Goal: Information Seeking & Learning: Check status

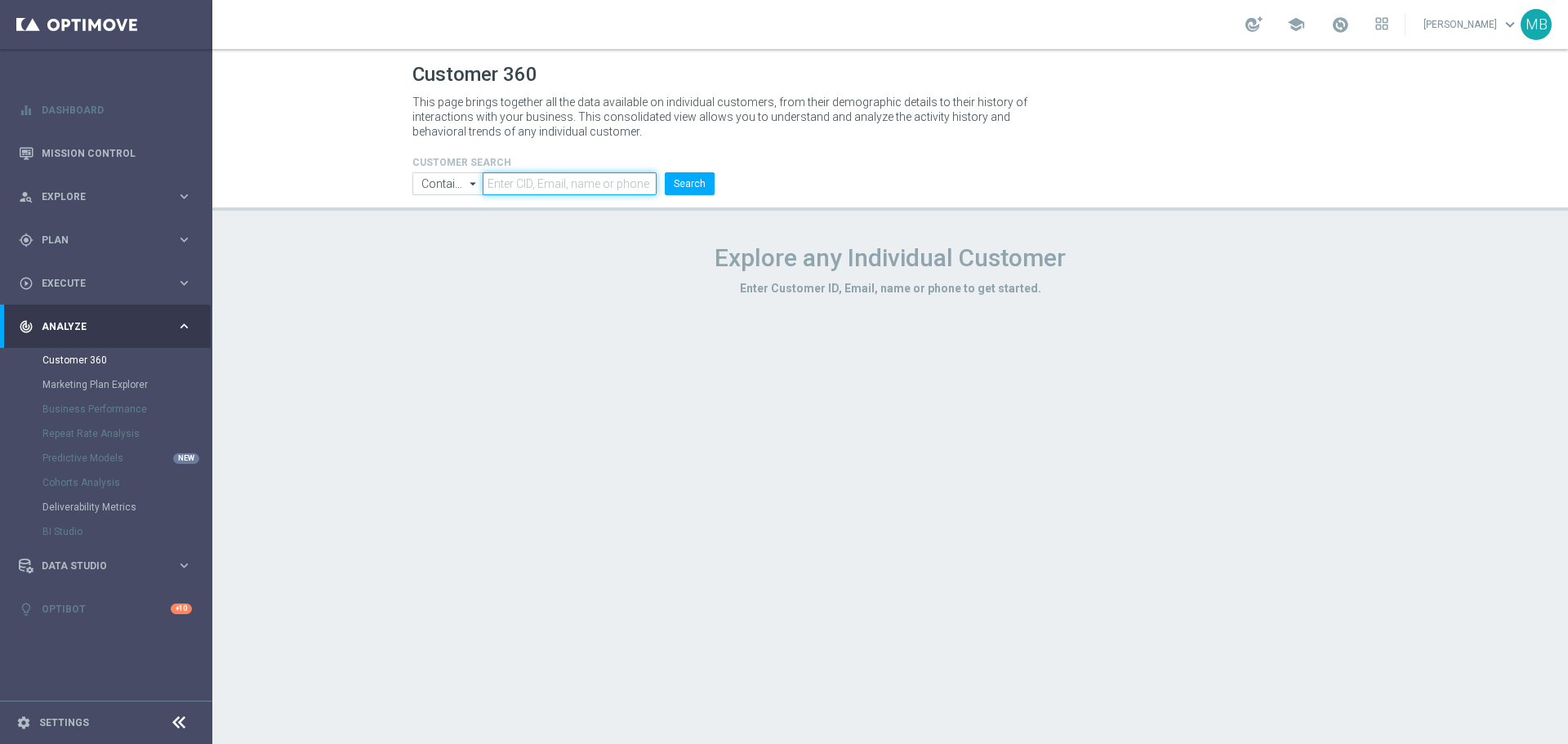
click at [624, 188] on input "text" at bounding box center [570, 183] width 174 height 23
paste input "1653642"
type input "1653642"
click at [669, 187] on button "Search" at bounding box center [689, 183] width 50 height 23
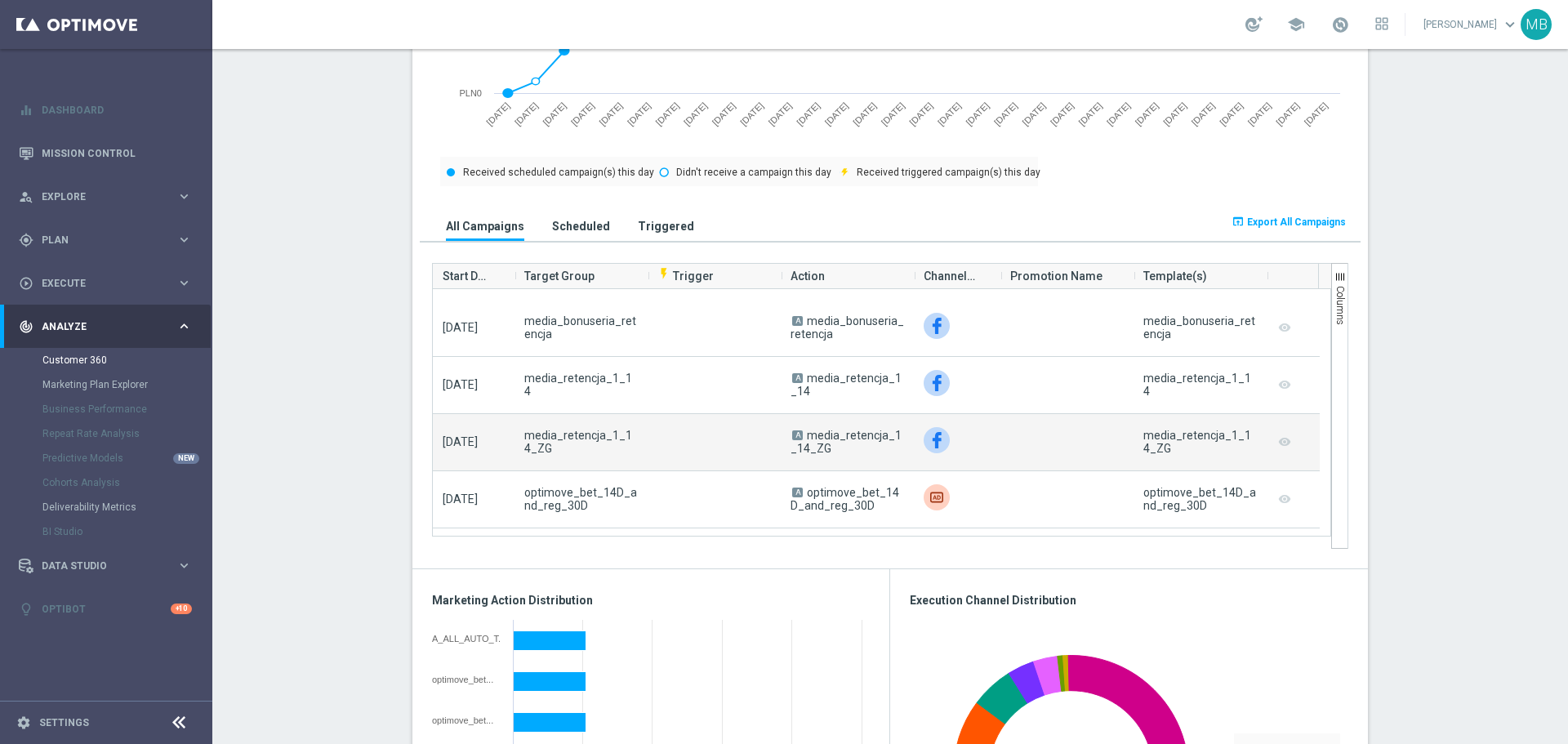
scroll to position [1143, 0]
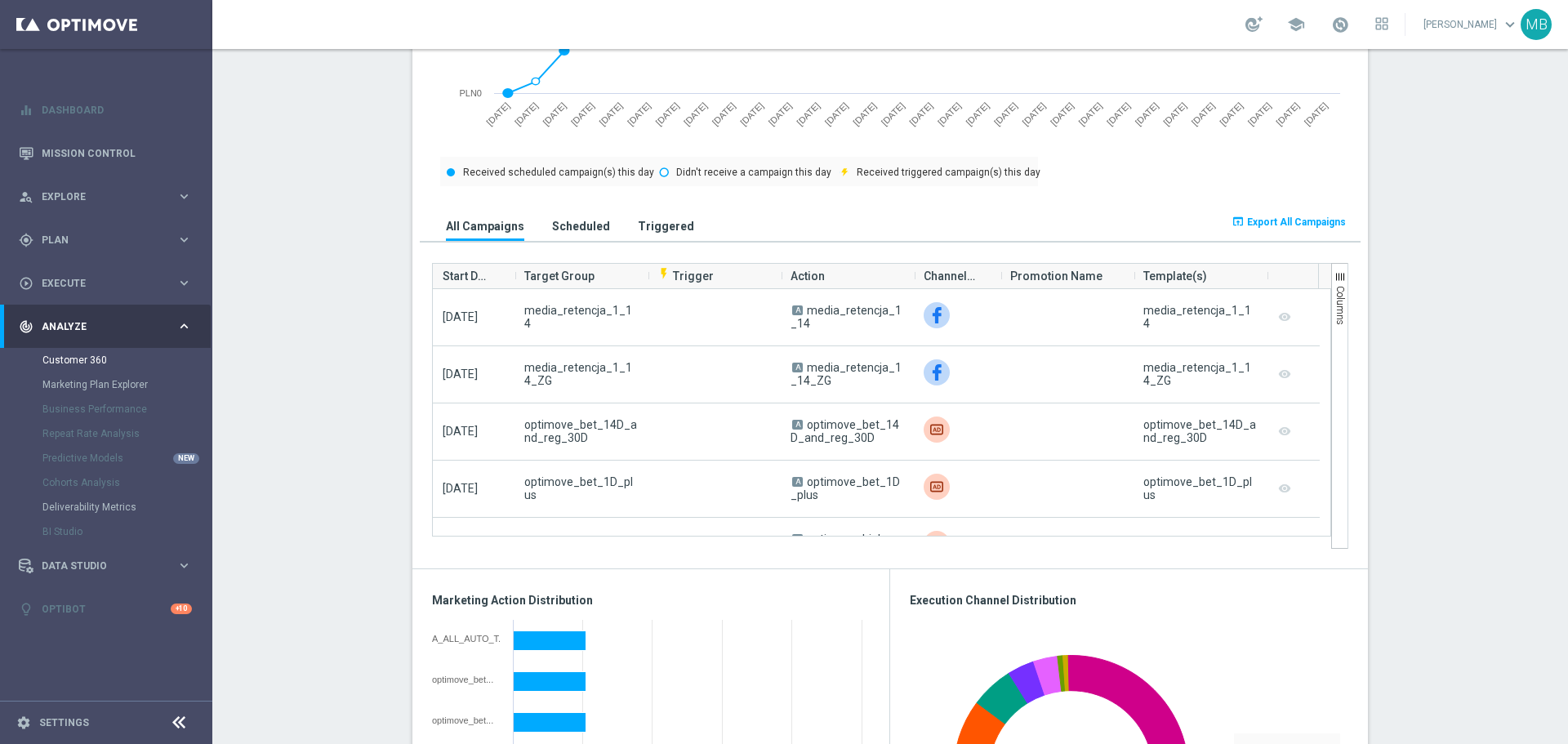
click at [638, 233] on h3 "Triggered" at bounding box center [666, 225] width 57 height 14
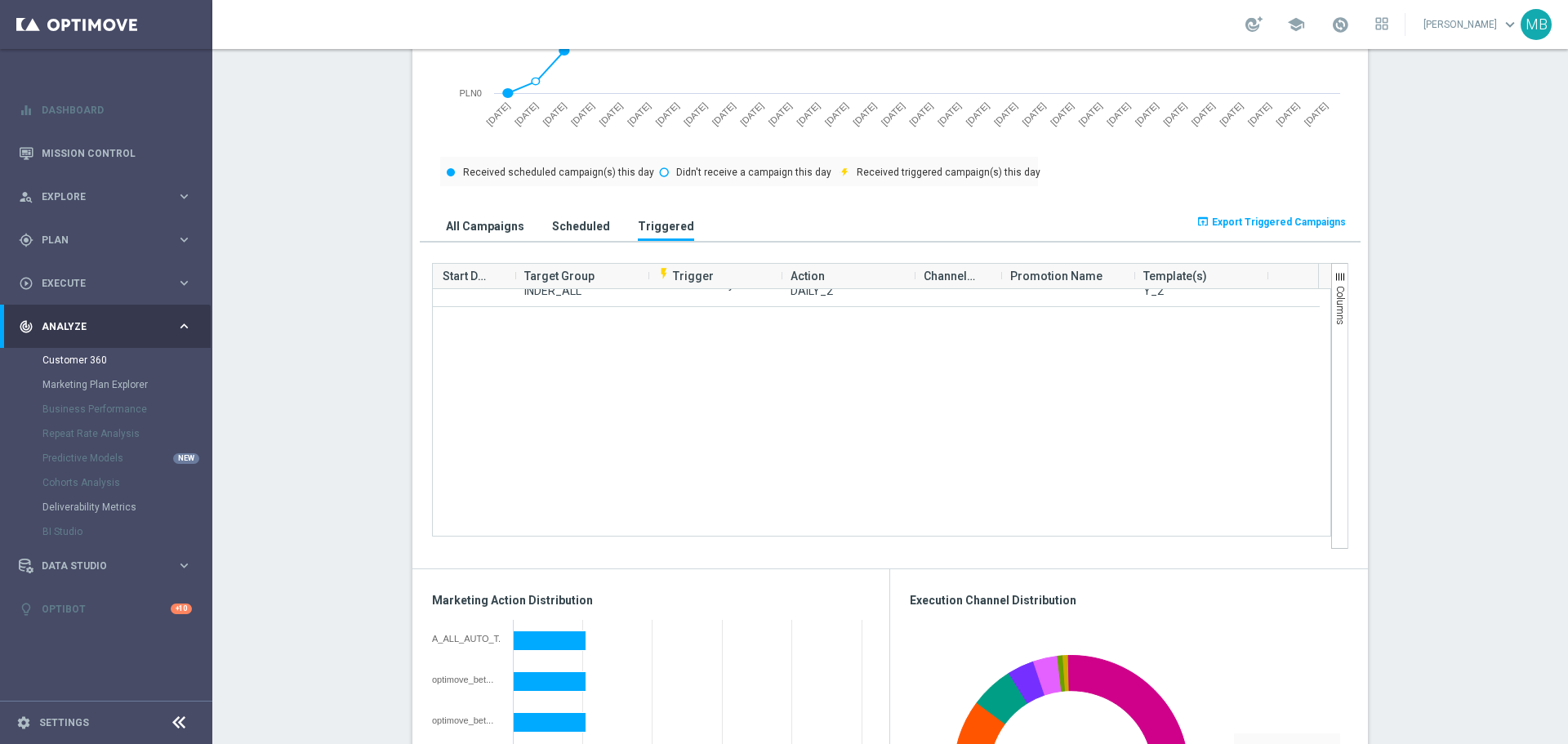
scroll to position [0, 0]
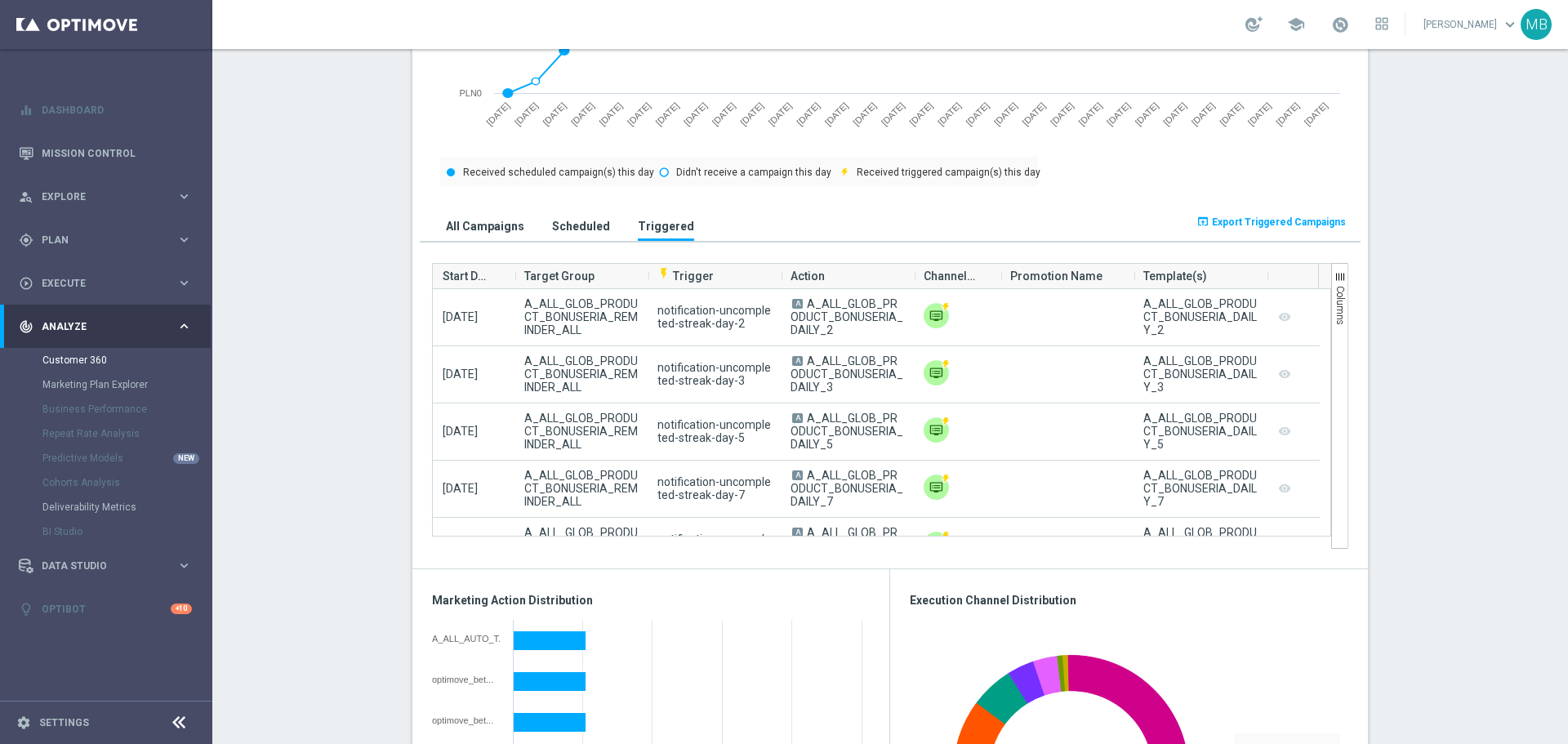
click at [503, 240] on button "All Campaigns" at bounding box center [485, 226] width 87 height 30
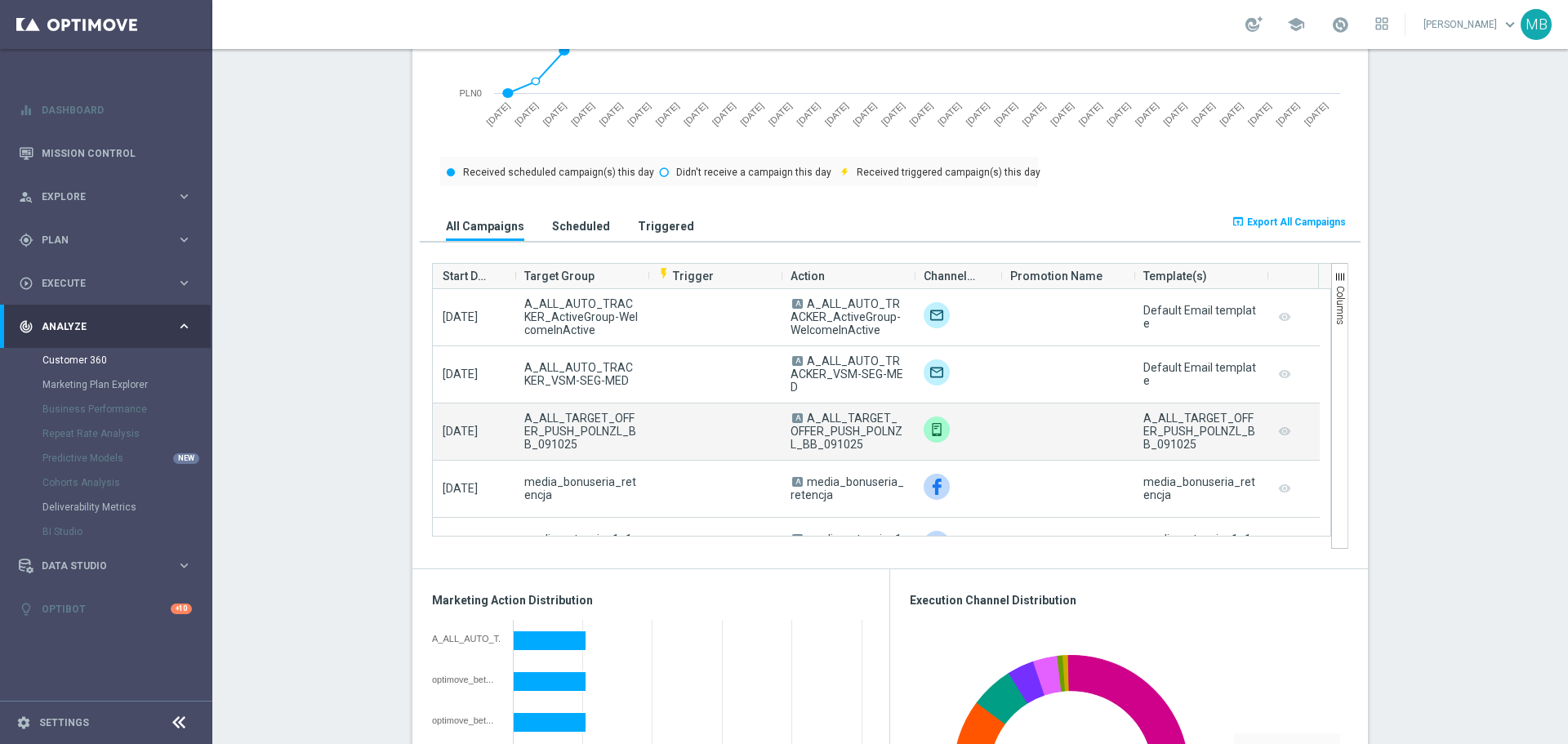
drag, startPoint x: 1133, startPoint y: 419, endPoint x: 1183, endPoint y: 454, distance: 61.0
click at [1183, 454] on div "A_ALL_TARGET_OFFER_PUSH_POLNZL_BB_091025" at bounding box center [1200, 431] width 133 height 57
copy div "A_ALL_TARGET_OFFER_PUSH_POLNZL_BB_091025"
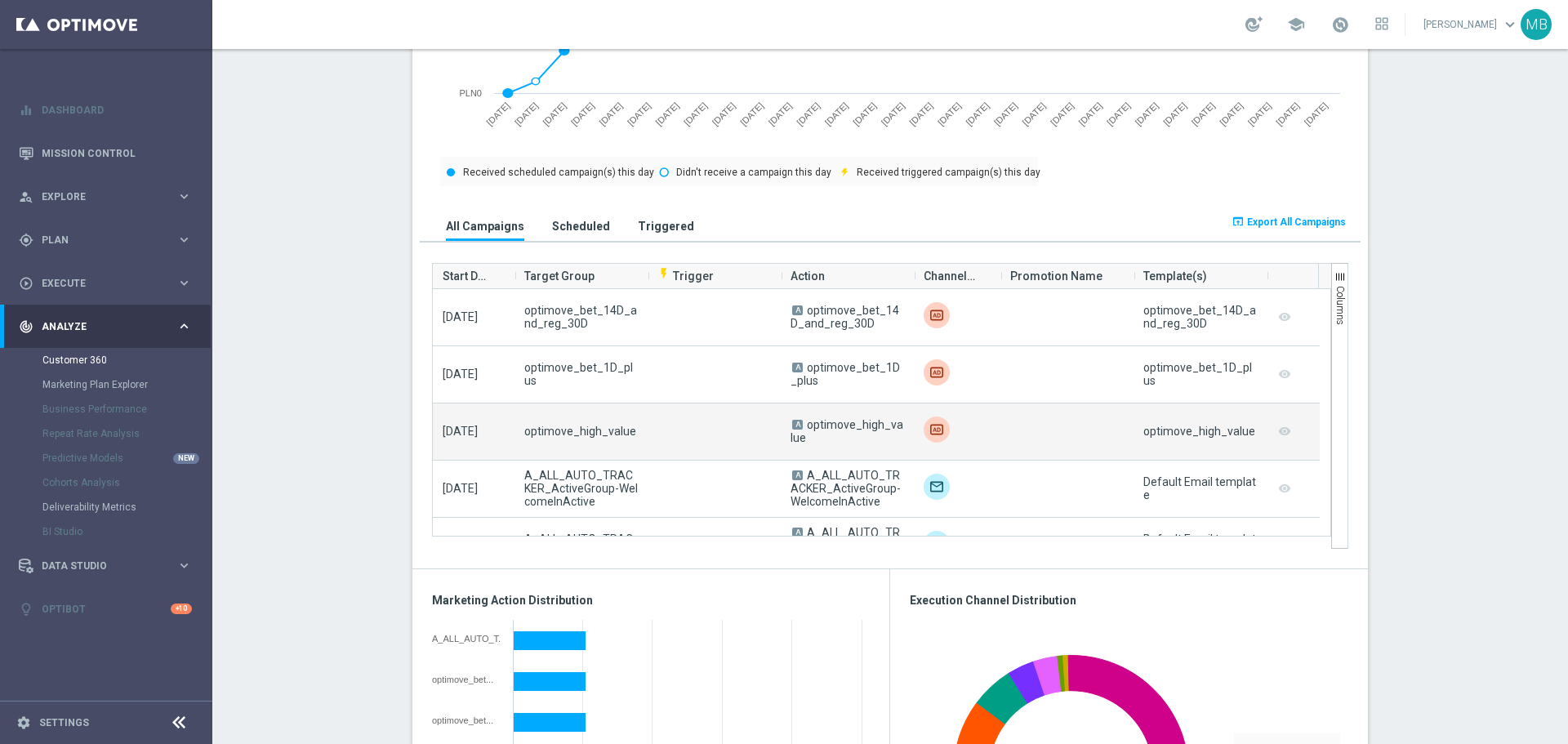
scroll to position [1878, 0]
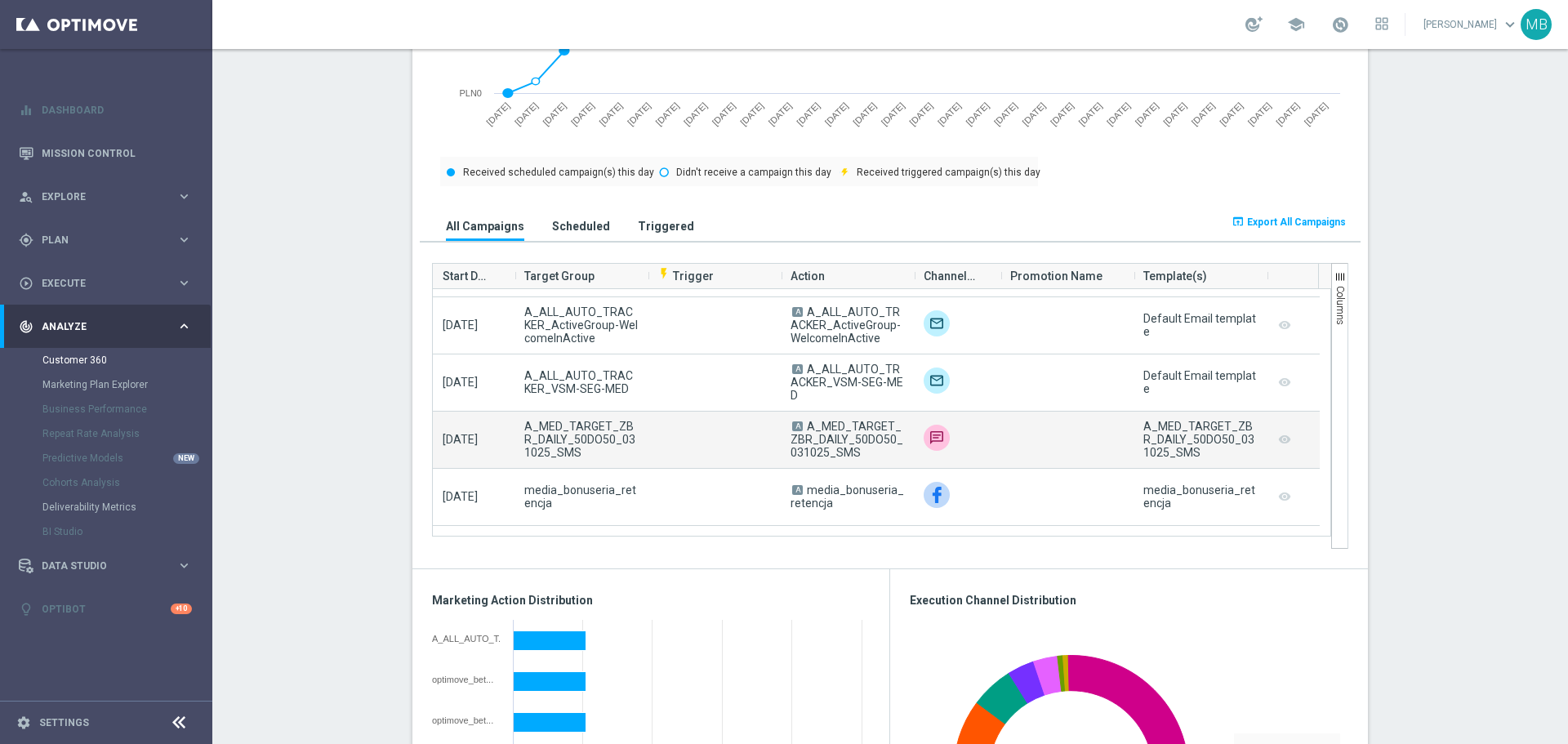
drag, startPoint x: 841, startPoint y: 456, endPoint x: 801, endPoint y: 429, distance: 48.3
click at [801, 429] on span "A A_MED_TARGET_ZBR_DAILY_50DO50_031025_SMS" at bounding box center [847, 439] width 114 height 39
copy span "A_MED_TARGET_ZBR_DAILY_50DO50_031025_SMS"
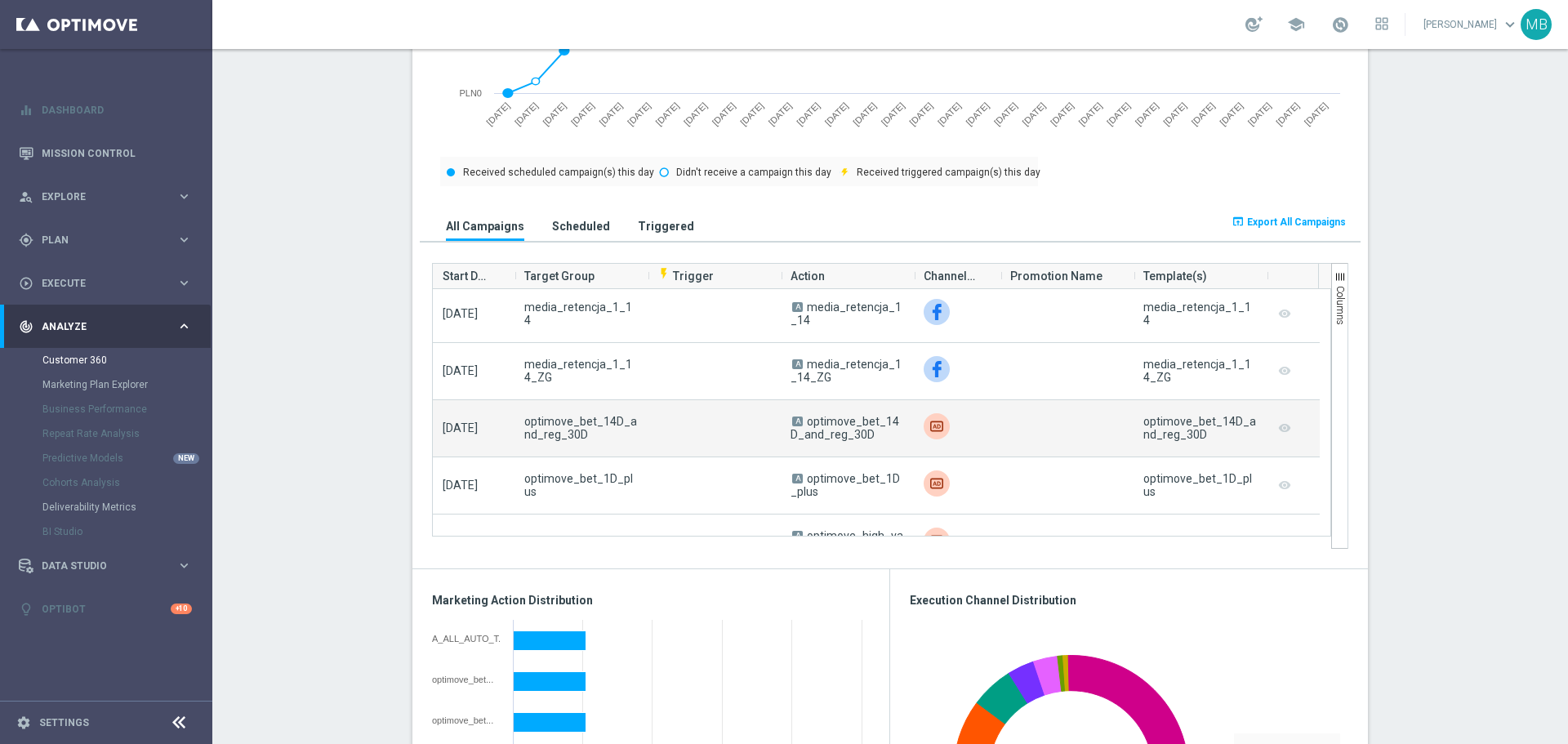
scroll to position [2122, 0]
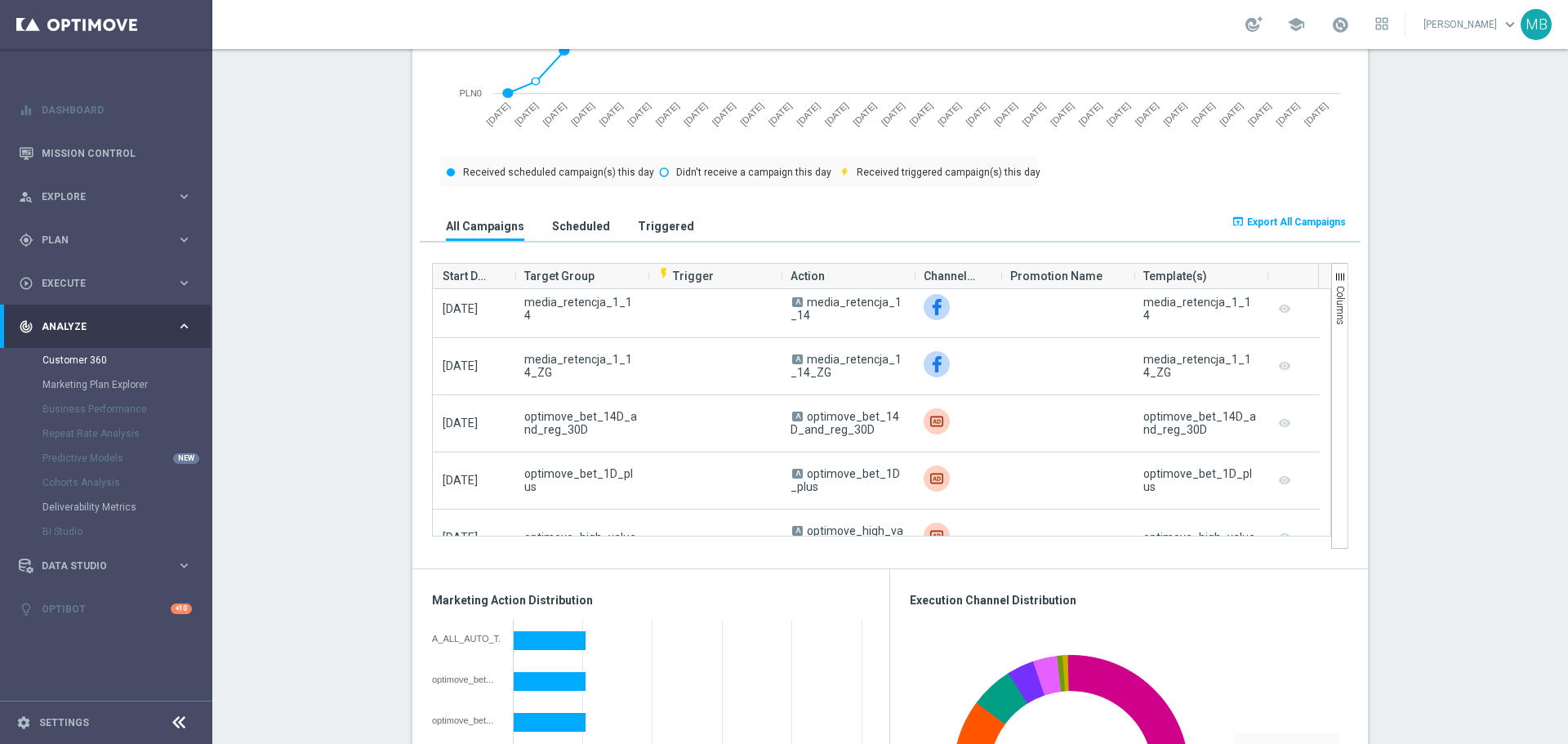
click at [653, 220] on h3 "Triggered" at bounding box center [666, 225] width 57 height 14
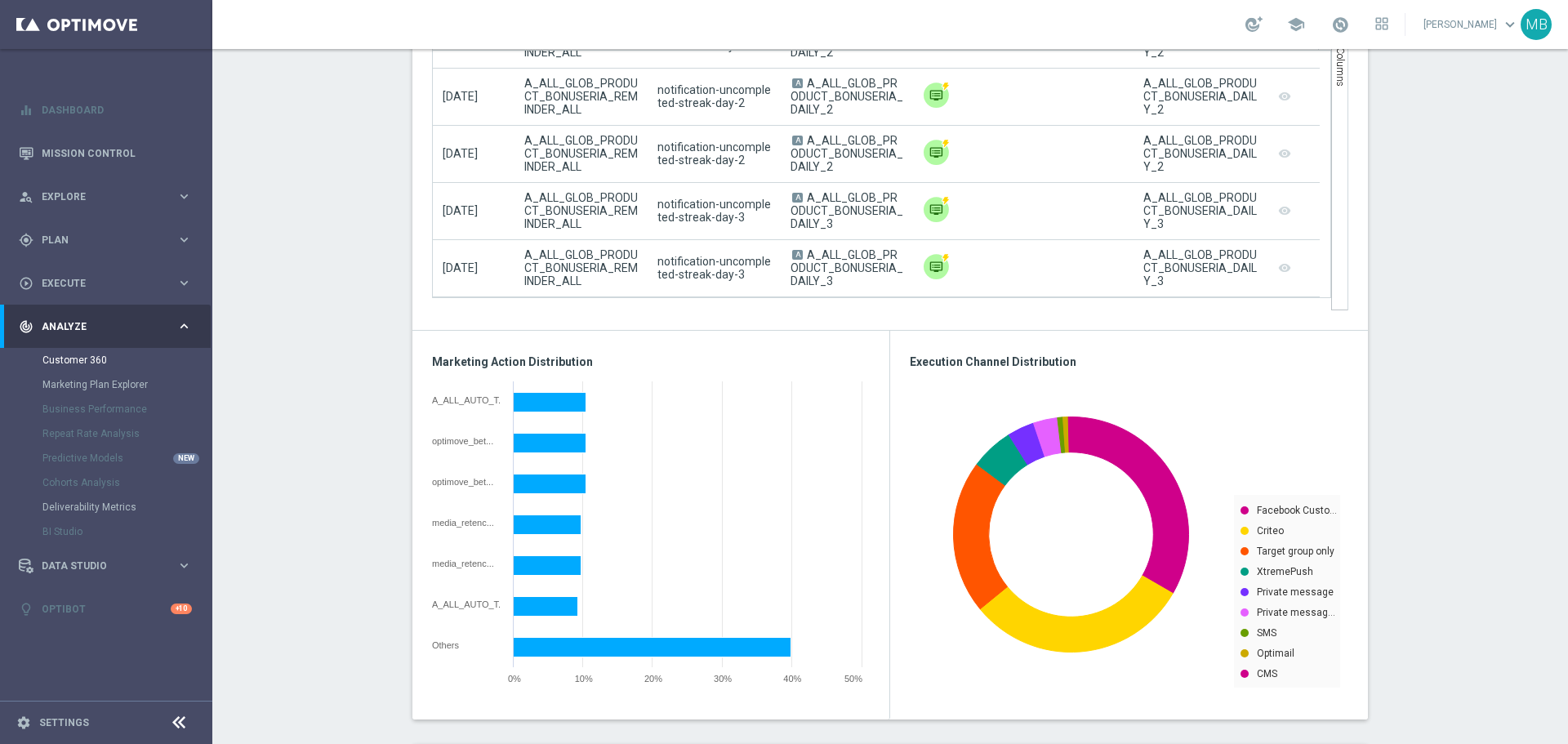
scroll to position [1027, 0]
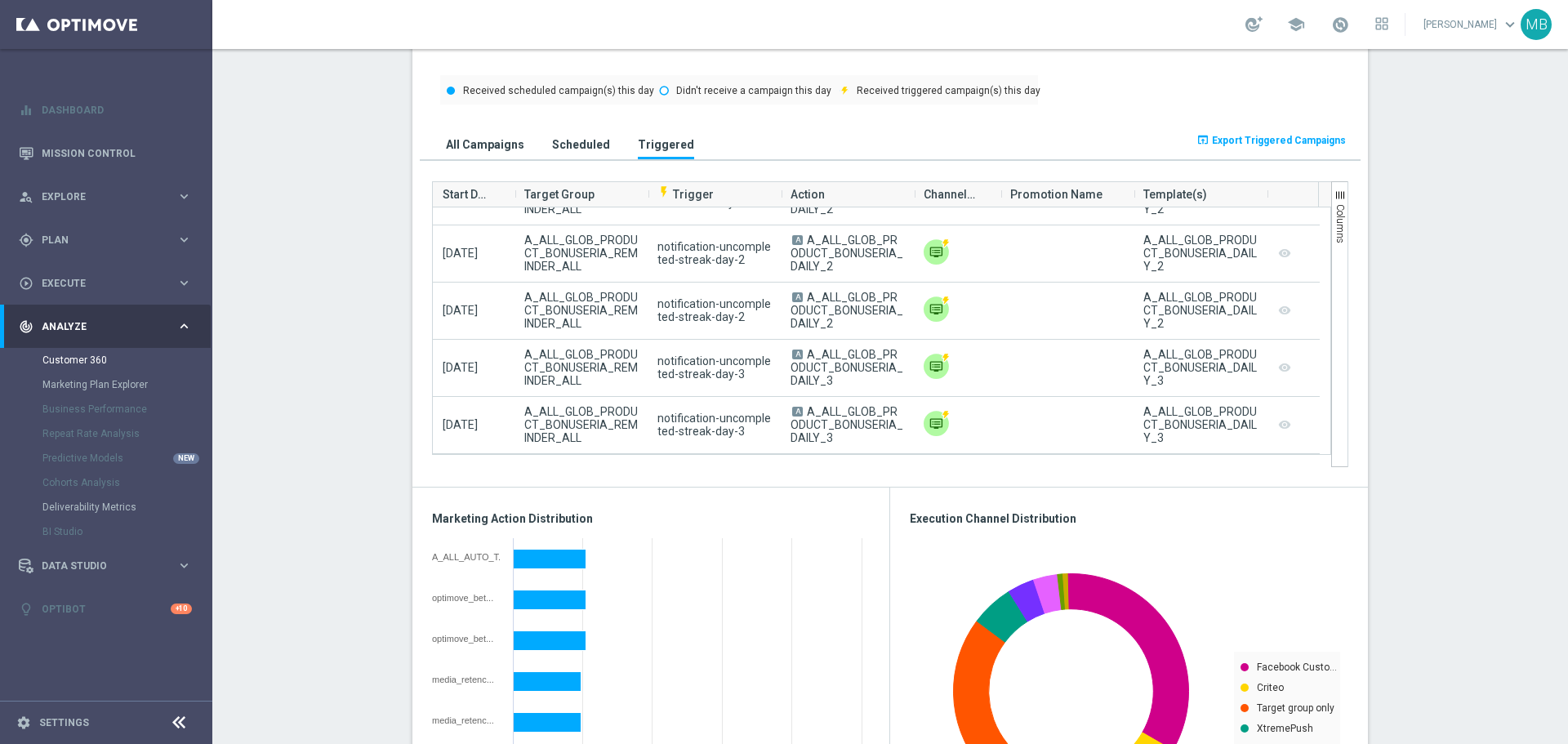
click at [490, 148] on h3 "All Campaigns" at bounding box center [484, 144] width 78 height 14
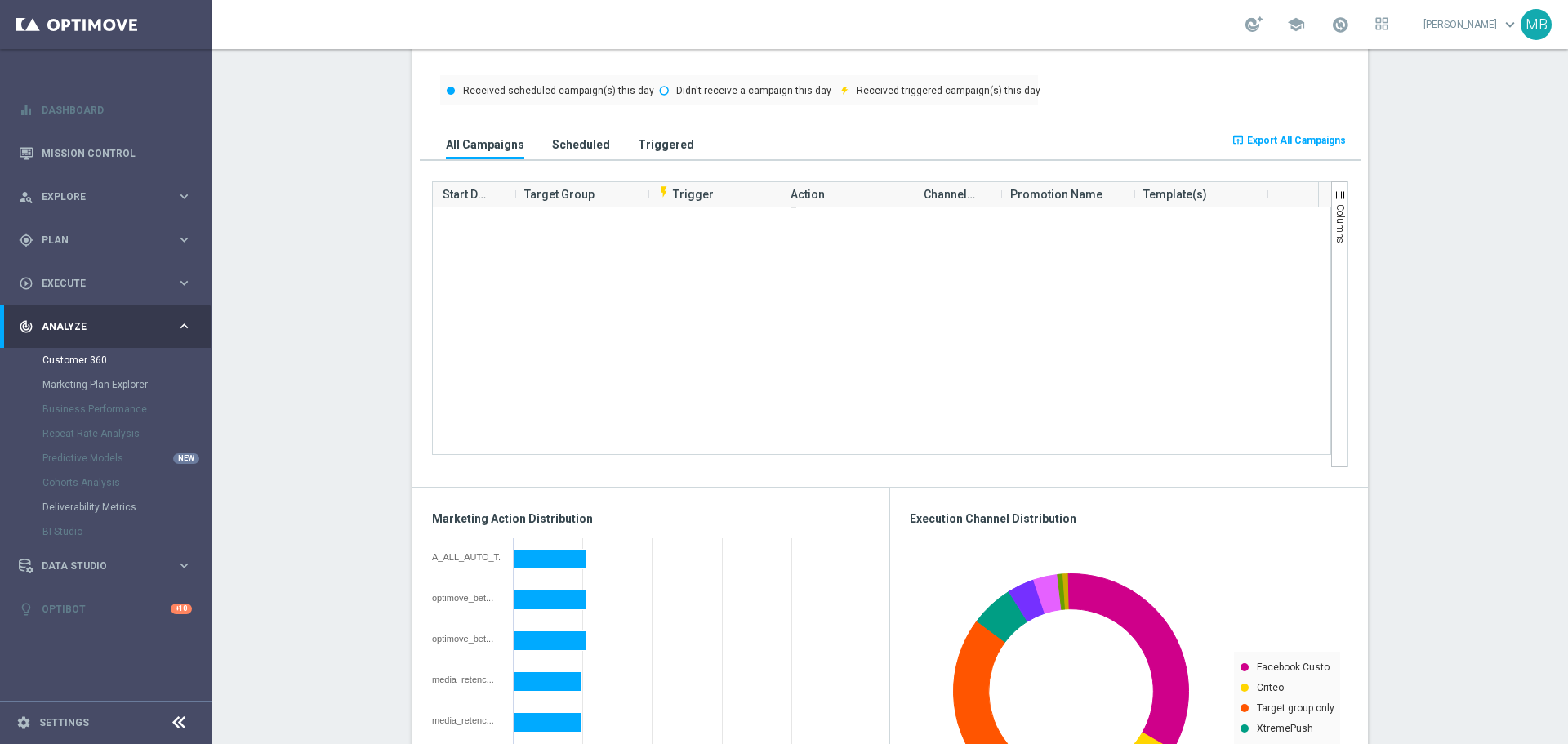
scroll to position [0, 0]
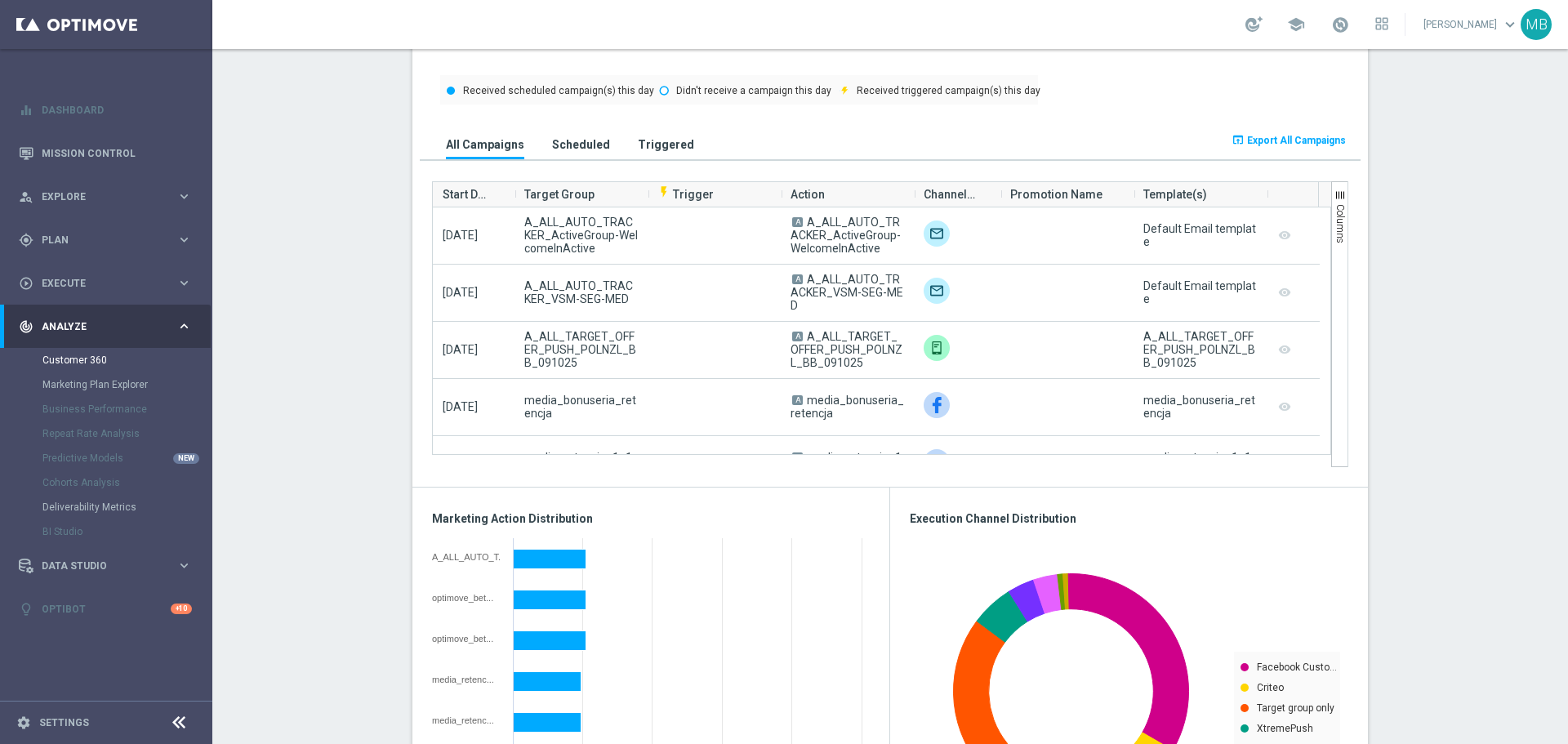
click at [552, 149] on h3 "Scheduled" at bounding box center [581, 144] width 58 height 14
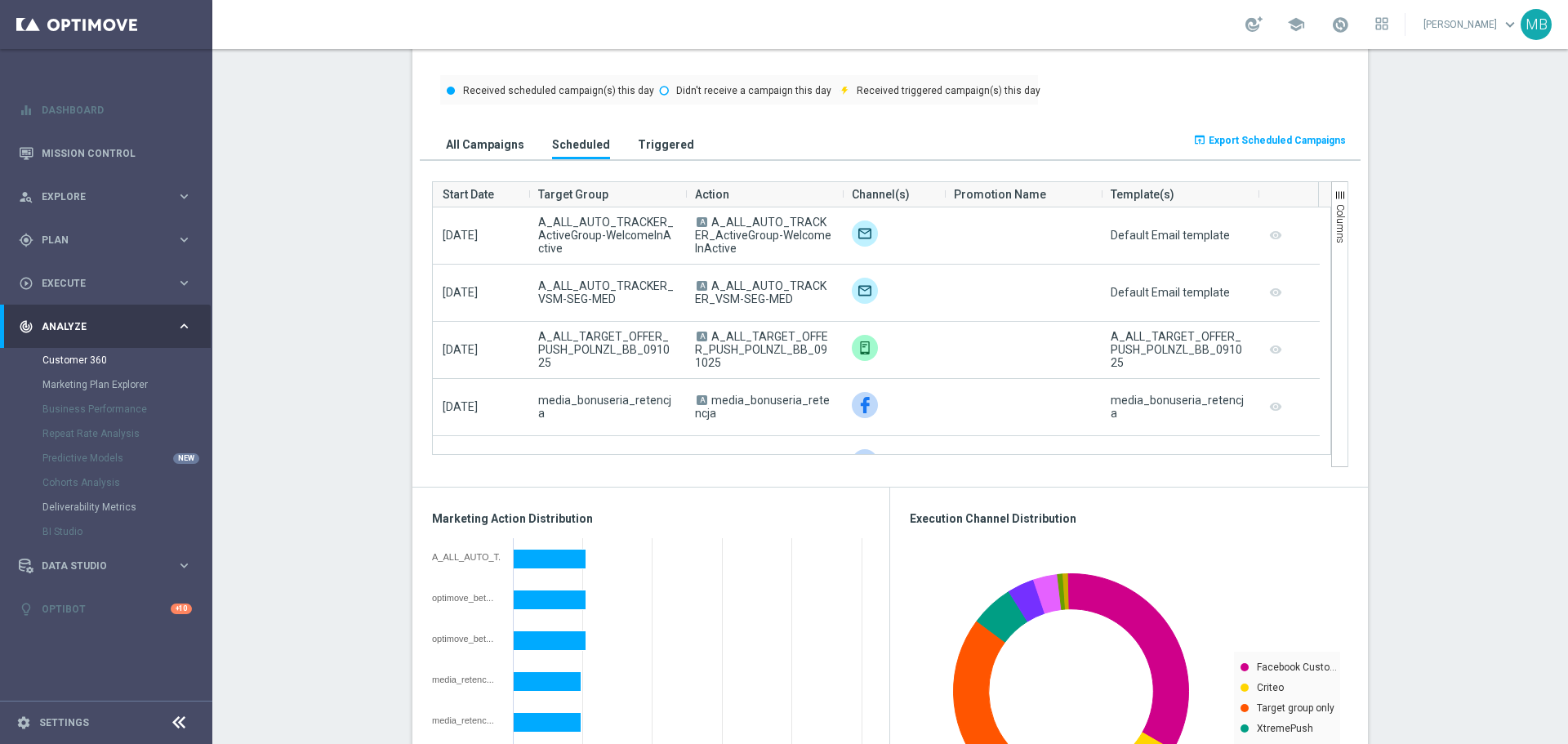
click at [490, 146] on h3 "All Campaigns" at bounding box center [484, 144] width 78 height 14
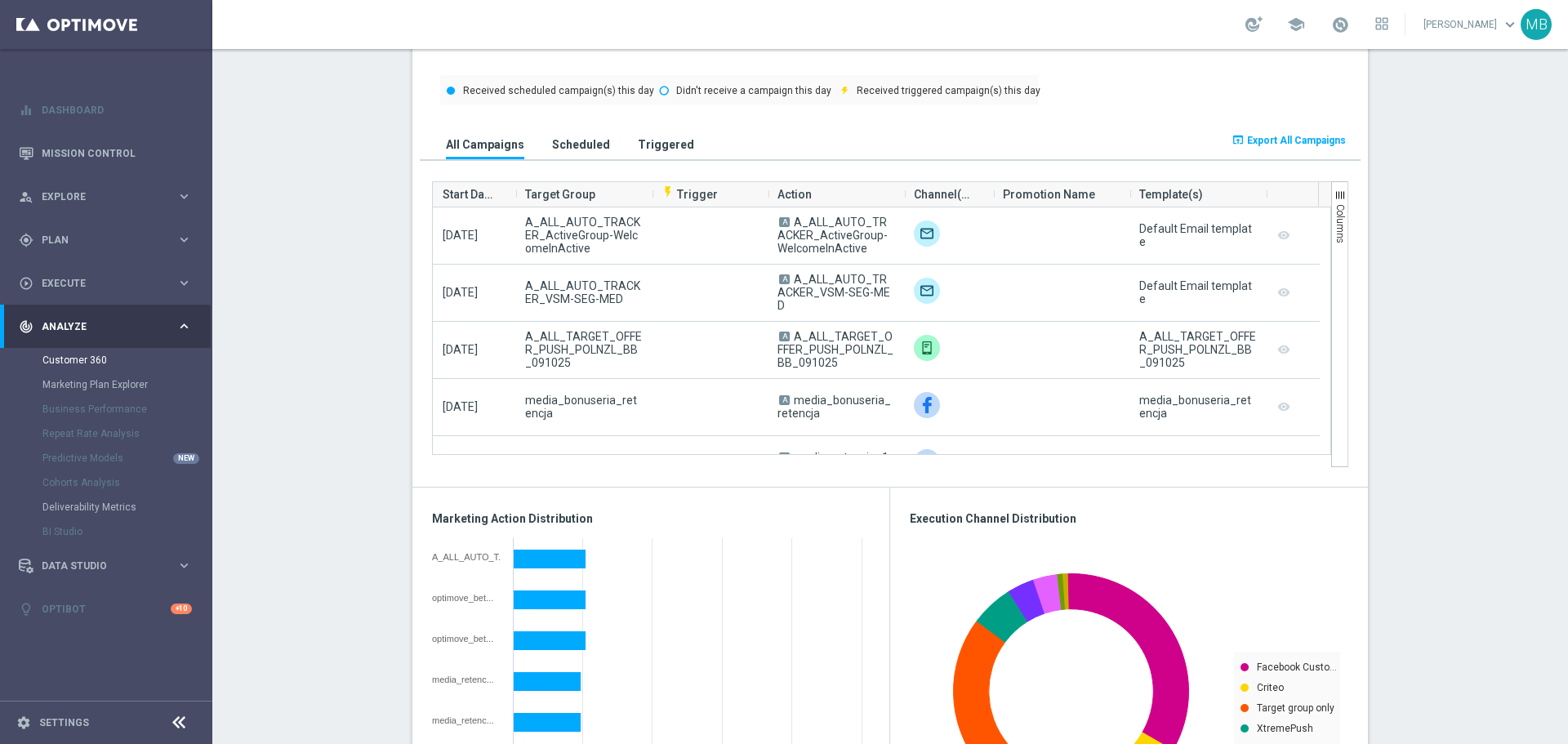
drag, startPoint x: 666, startPoint y: 140, endPoint x: 498, endPoint y: 134, distance: 168.1
click at [659, 140] on h3 "Triggered" at bounding box center [666, 144] width 57 height 14
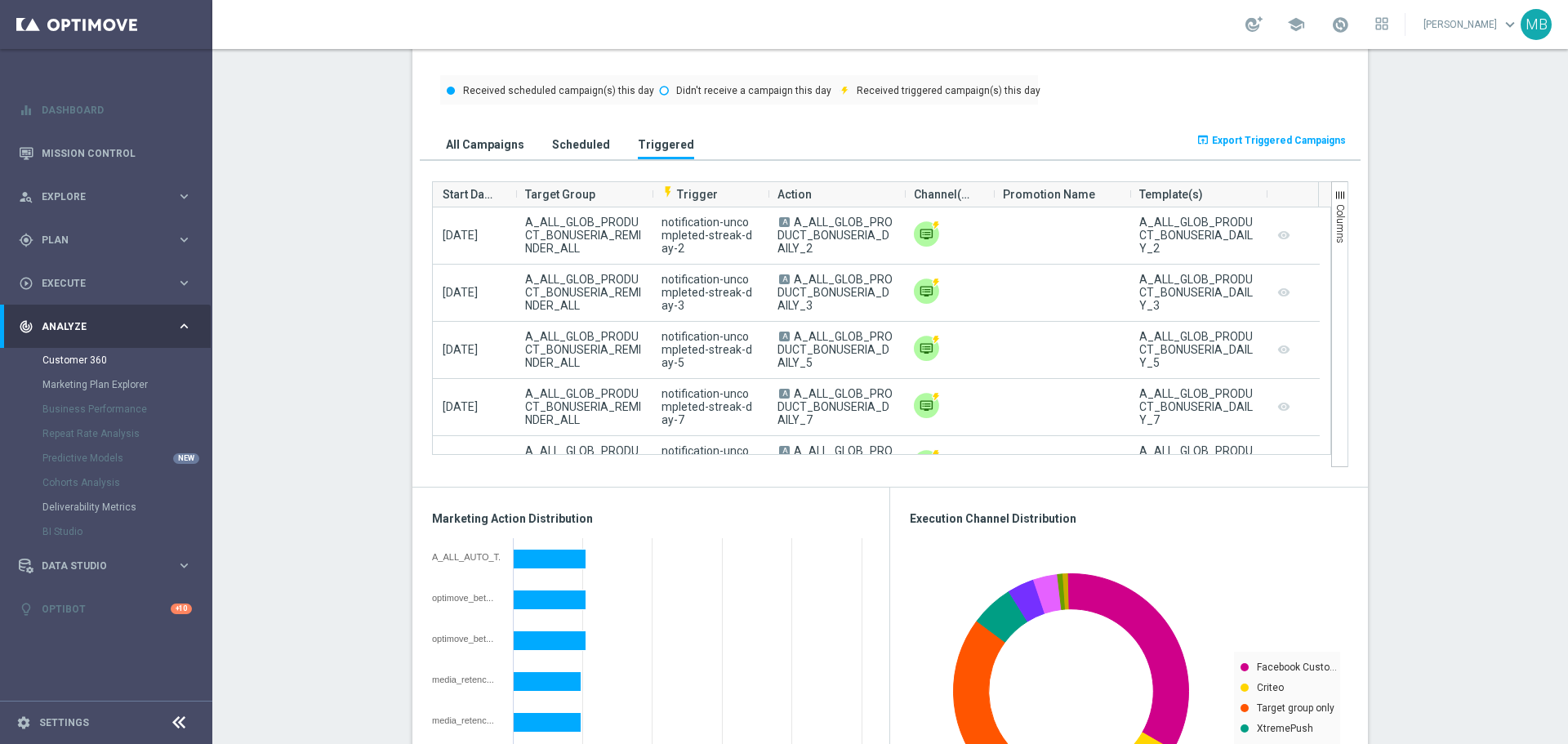
click at [496, 139] on h3 "All Campaigns" at bounding box center [484, 144] width 78 height 14
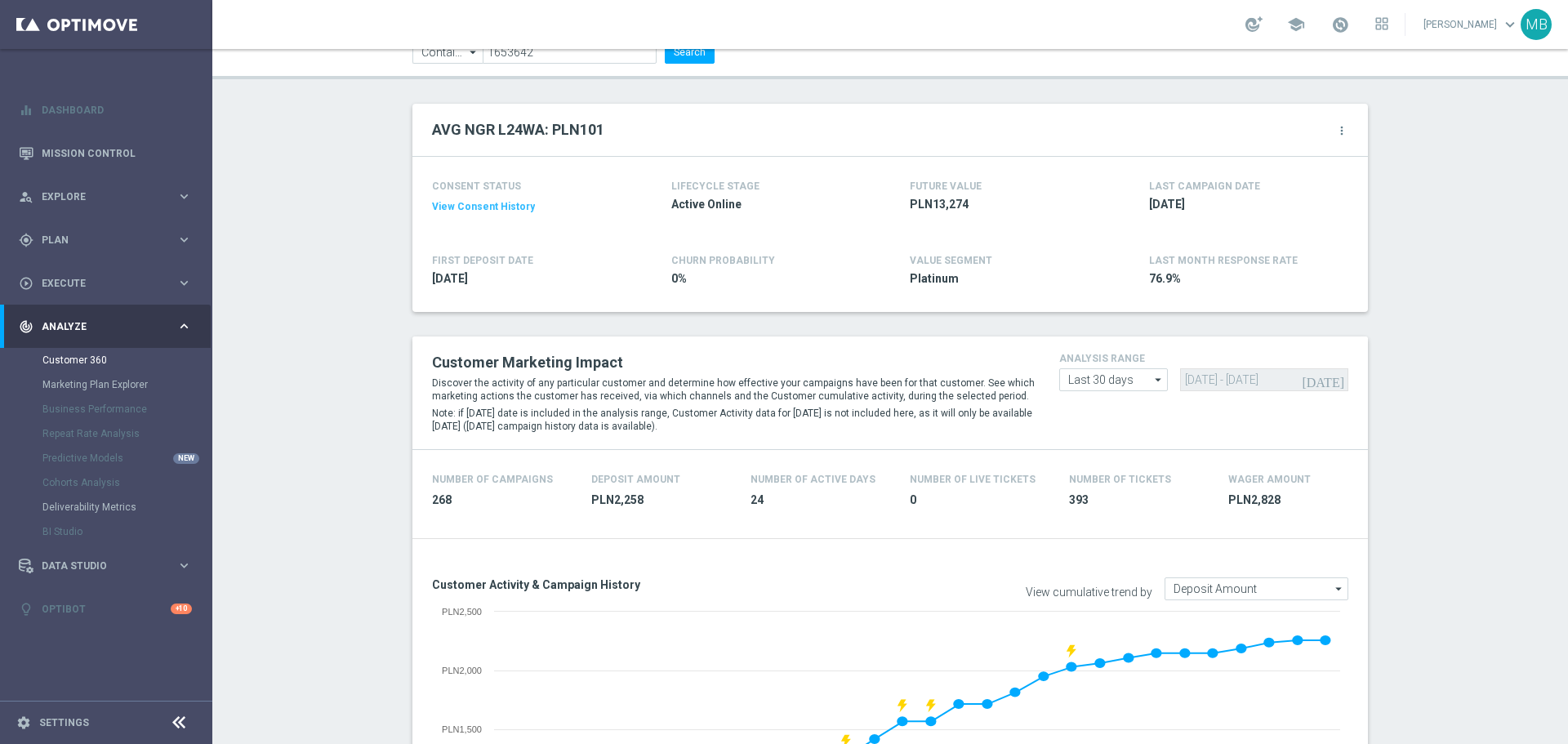
scroll to position [46, 0]
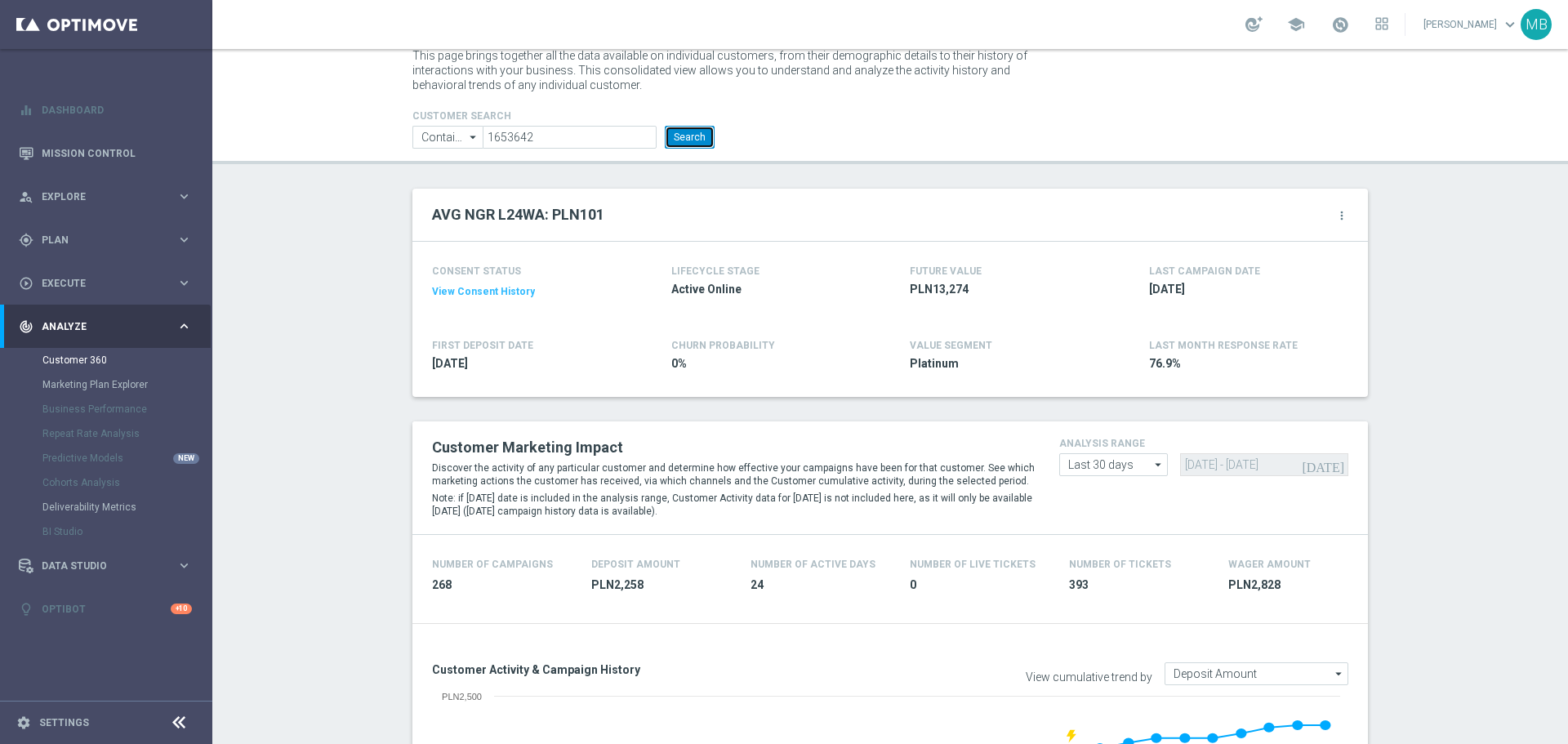
click at [678, 137] on button "Search" at bounding box center [689, 137] width 50 height 23
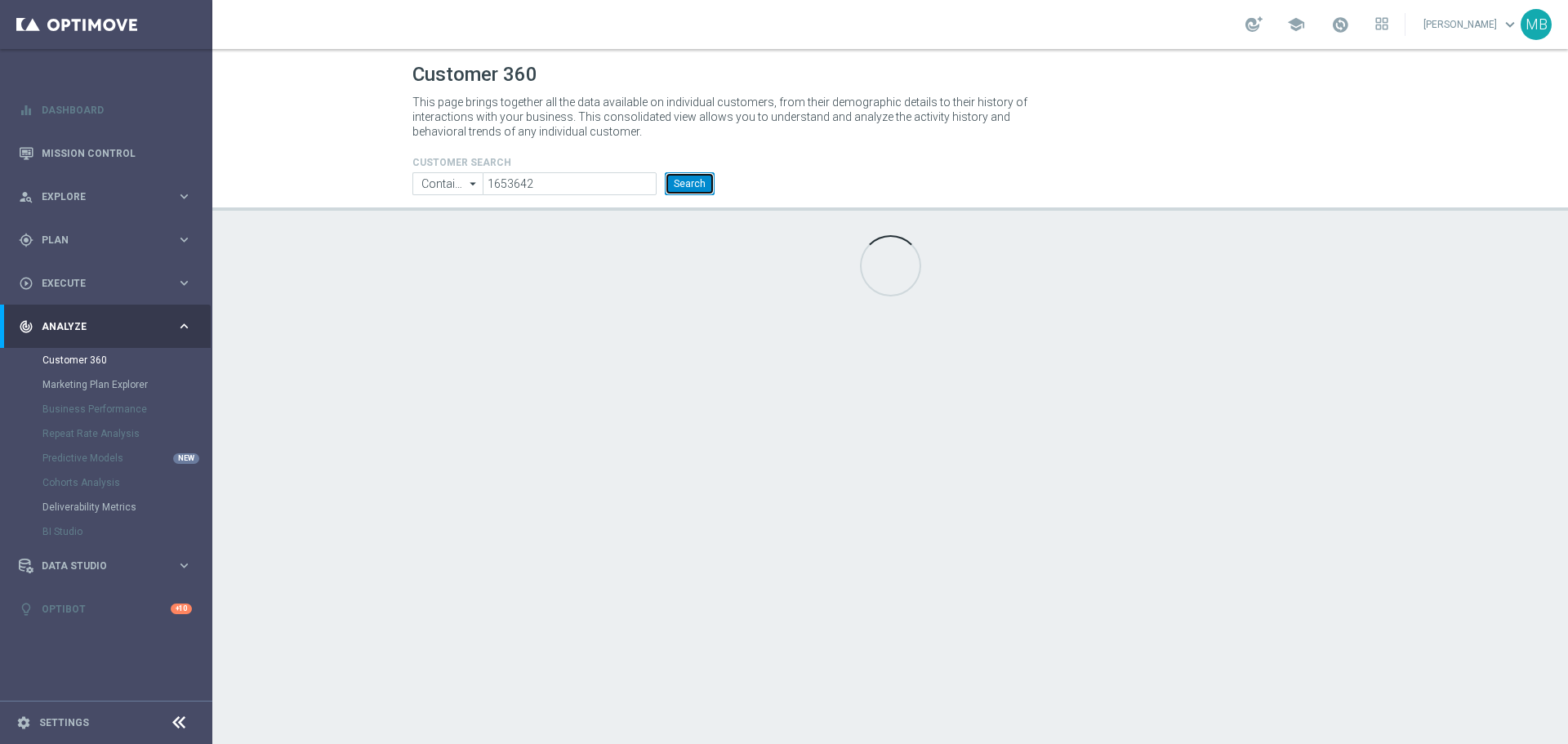
scroll to position [0, 0]
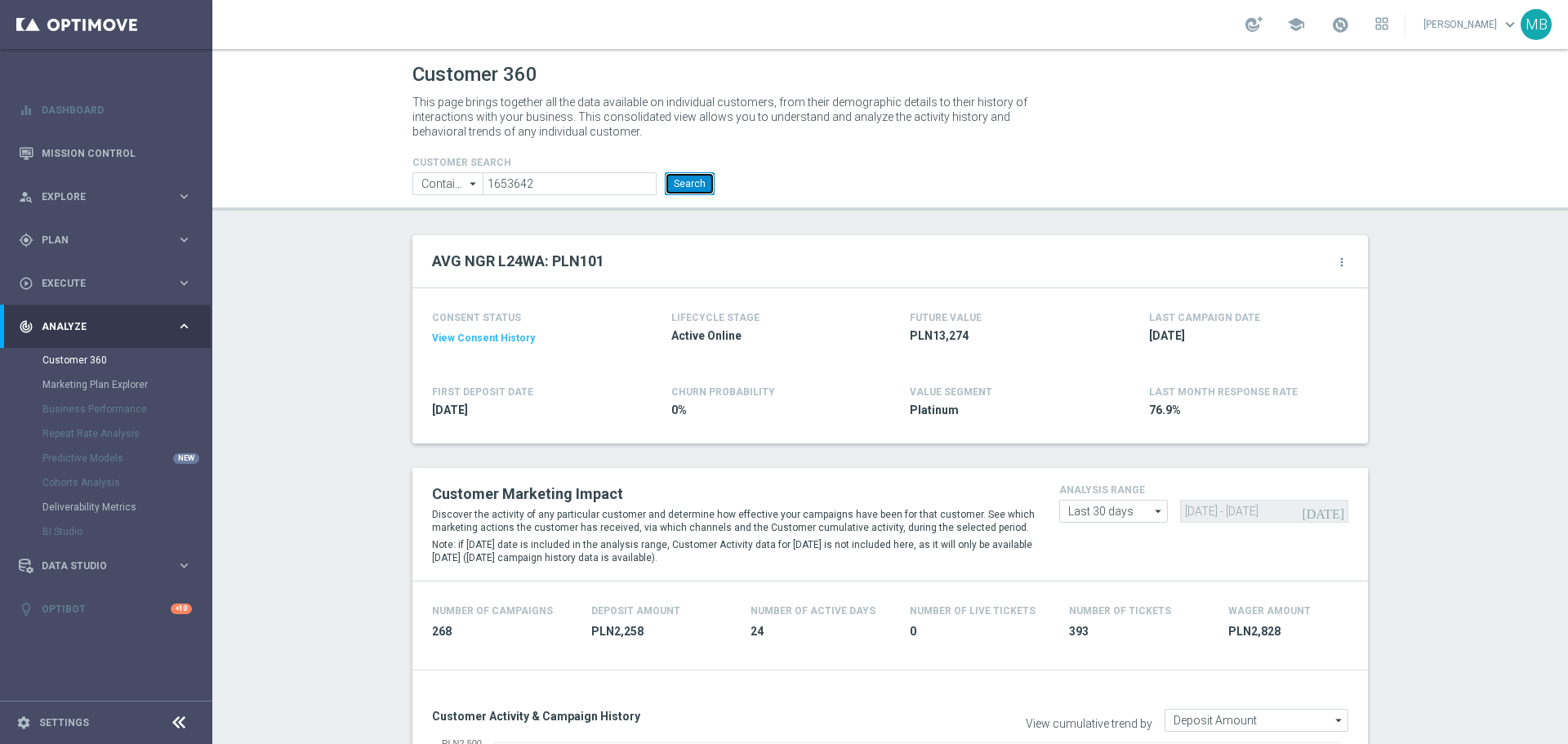
drag, startPoint x: 695, startPoint y: 182, endPoint x: 1068, endPoint y: 1, distance: 414.6
click at [695, 183] on button "Search" at bounding box center [689, 183] width 50 height 23
